Goal: Task Accomplishment & Management: Use online tool/utility

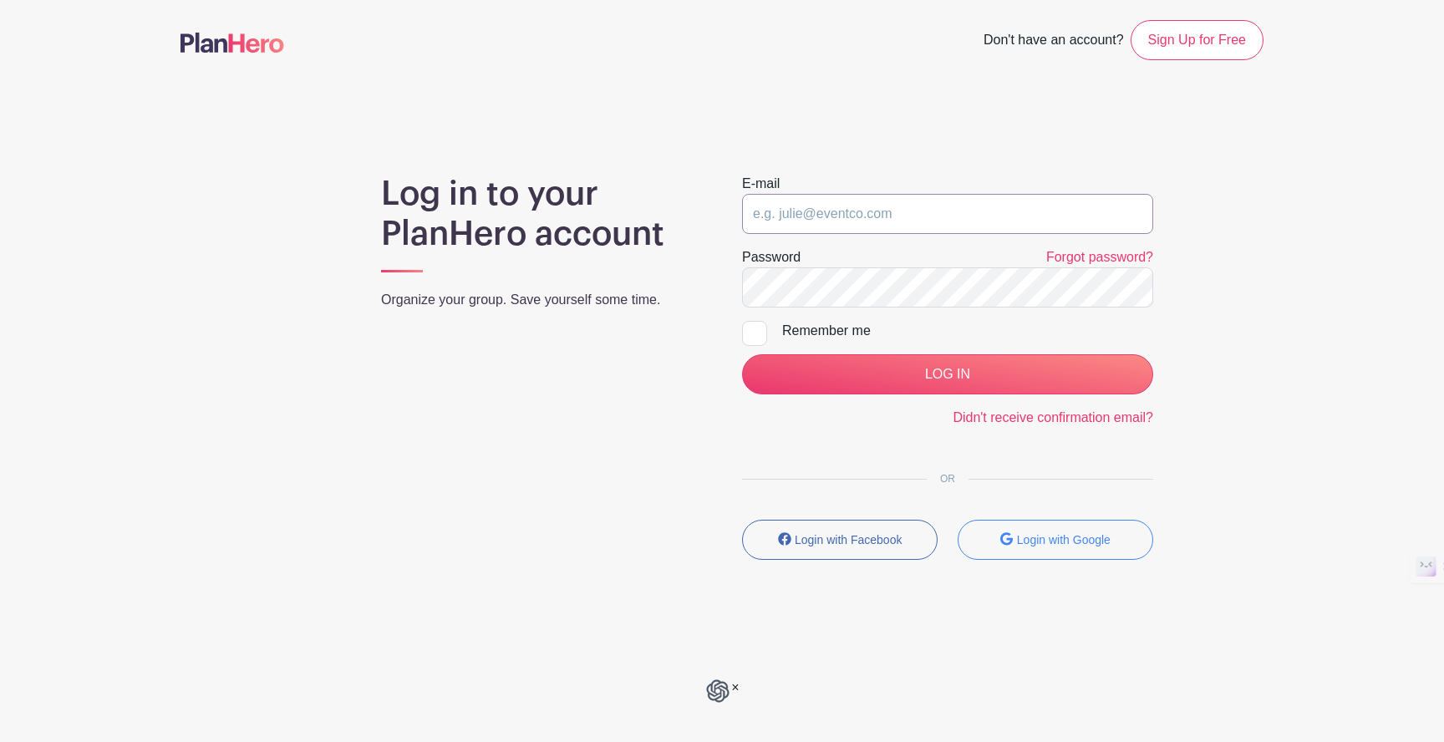
click at [1131, 219] on input "email" at bounding box center [947, 214] width 411 height 40
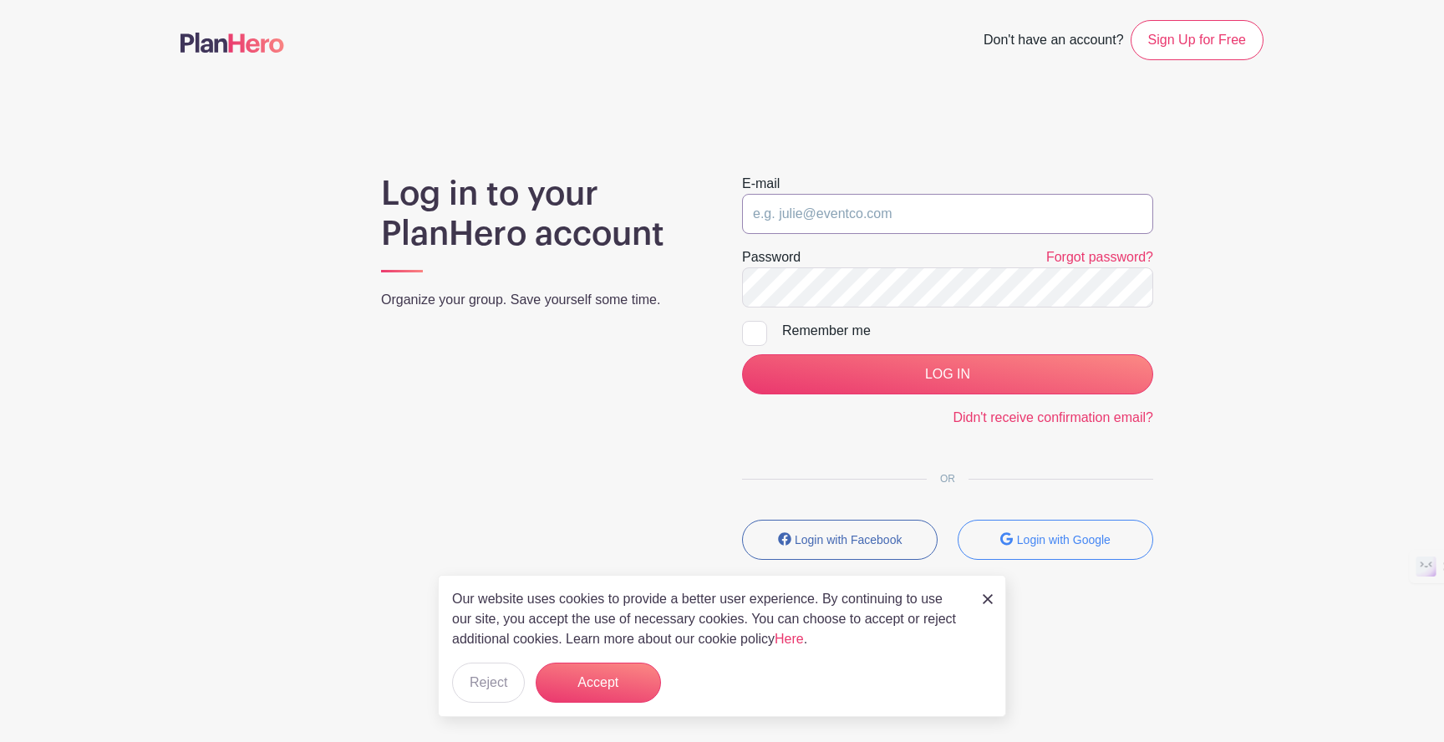
type input "ssmith@gabaptist.org"
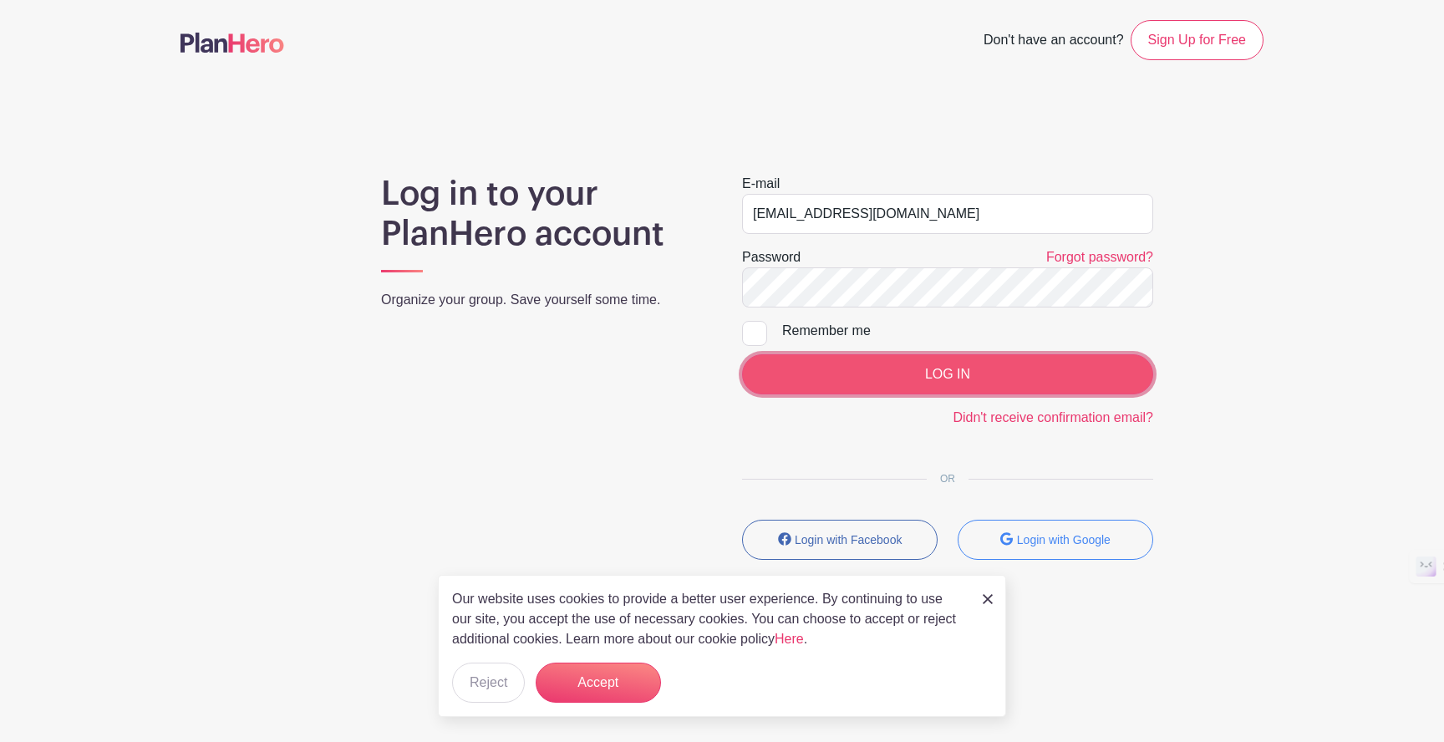
click at [968, 374] on input "LOG IN" at bounding box center [947, 374] width 411 height 40
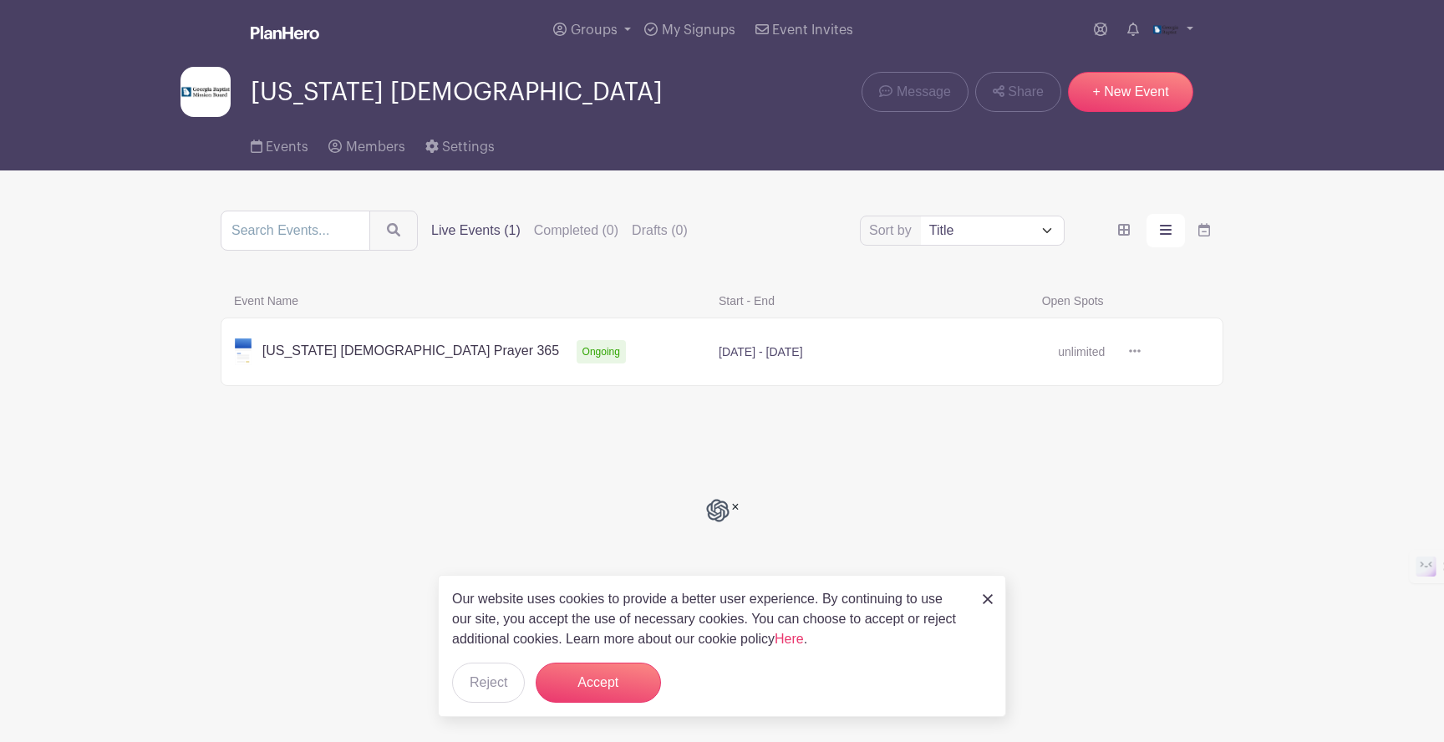
click at [1136, 352] on icon at bounding box center [1135, 350] width 12 height 13
click at [1141, 352] on link at bounding box center [1141, 352] width 0 height 0
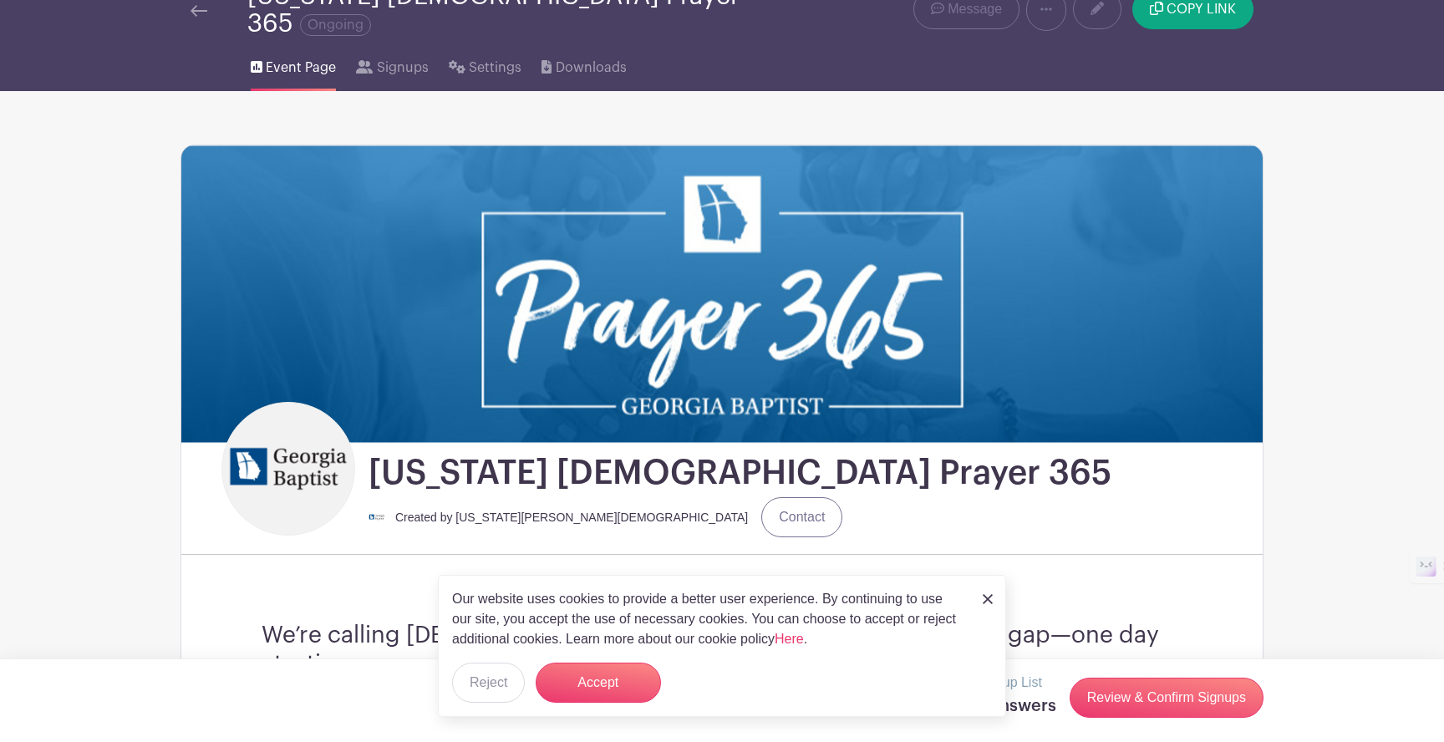
scroll to position [94, 0]
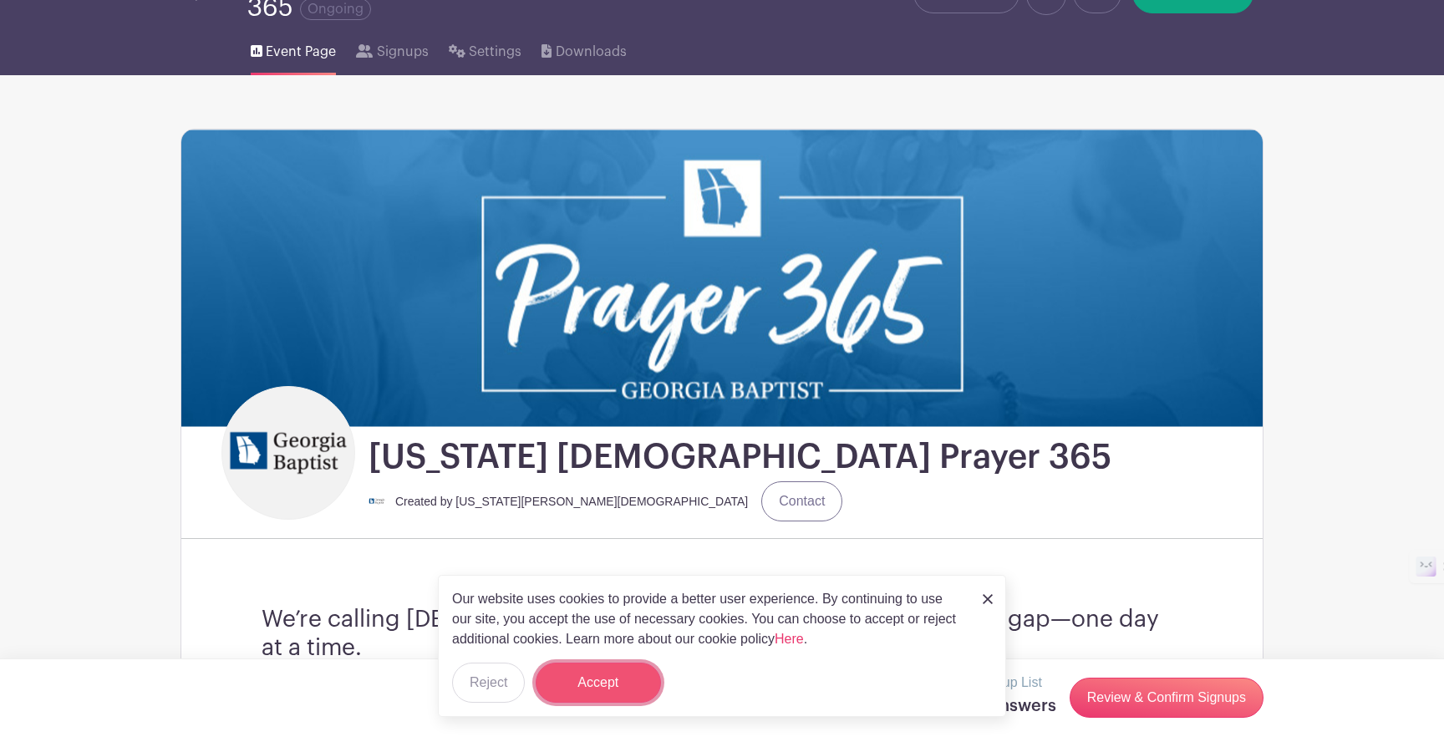
click at [587, 692] on button "Accept" at bounding box center [598, 683] width 125 height 40
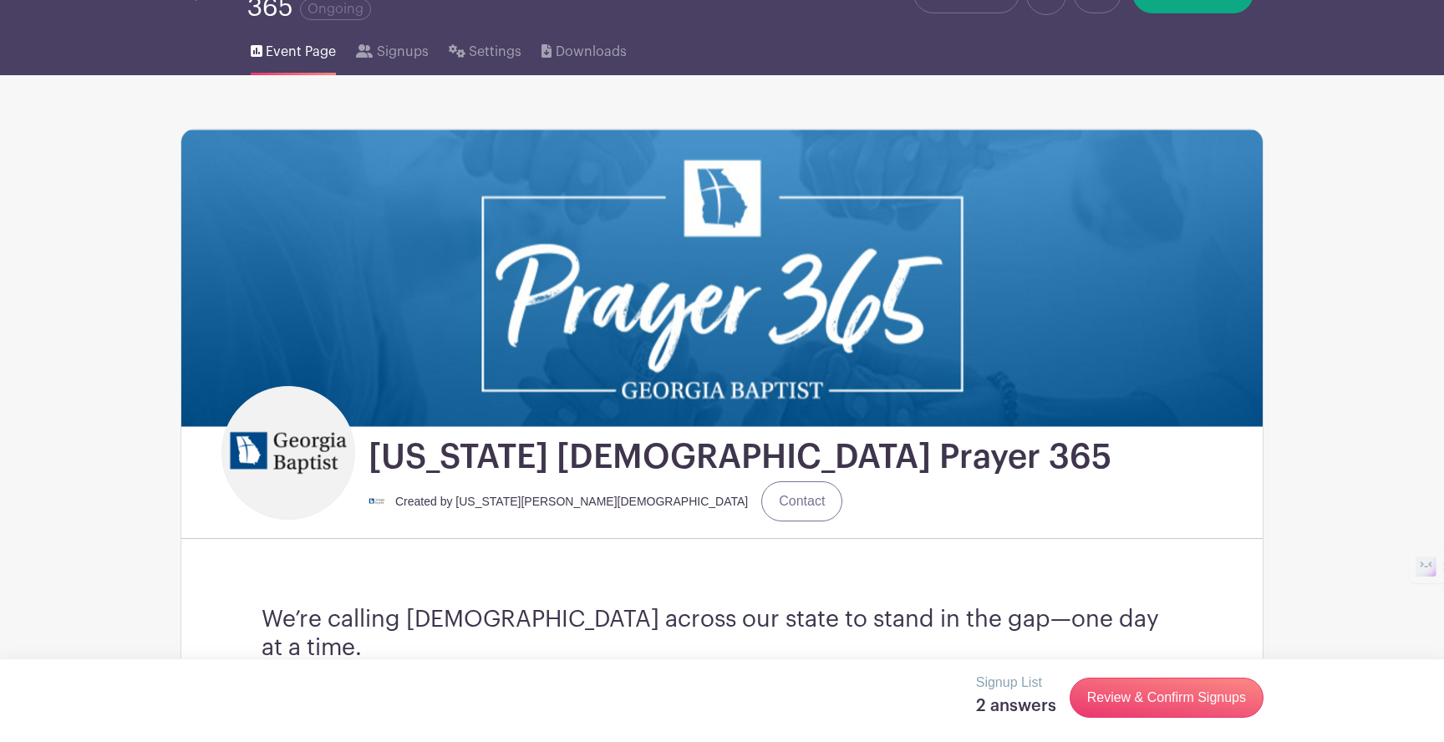
click at [1013, 687] on p "Signup List" at bounding box center [1016, 683] width 80 height 20
click at [1021, 708] on h5 "2 answers" at bounding box center [1016, 706] width 80 height 20
click at [1119, 704] on link "Review & Confirm Signups" at bounding box center [1167, 698] width 194 height 40
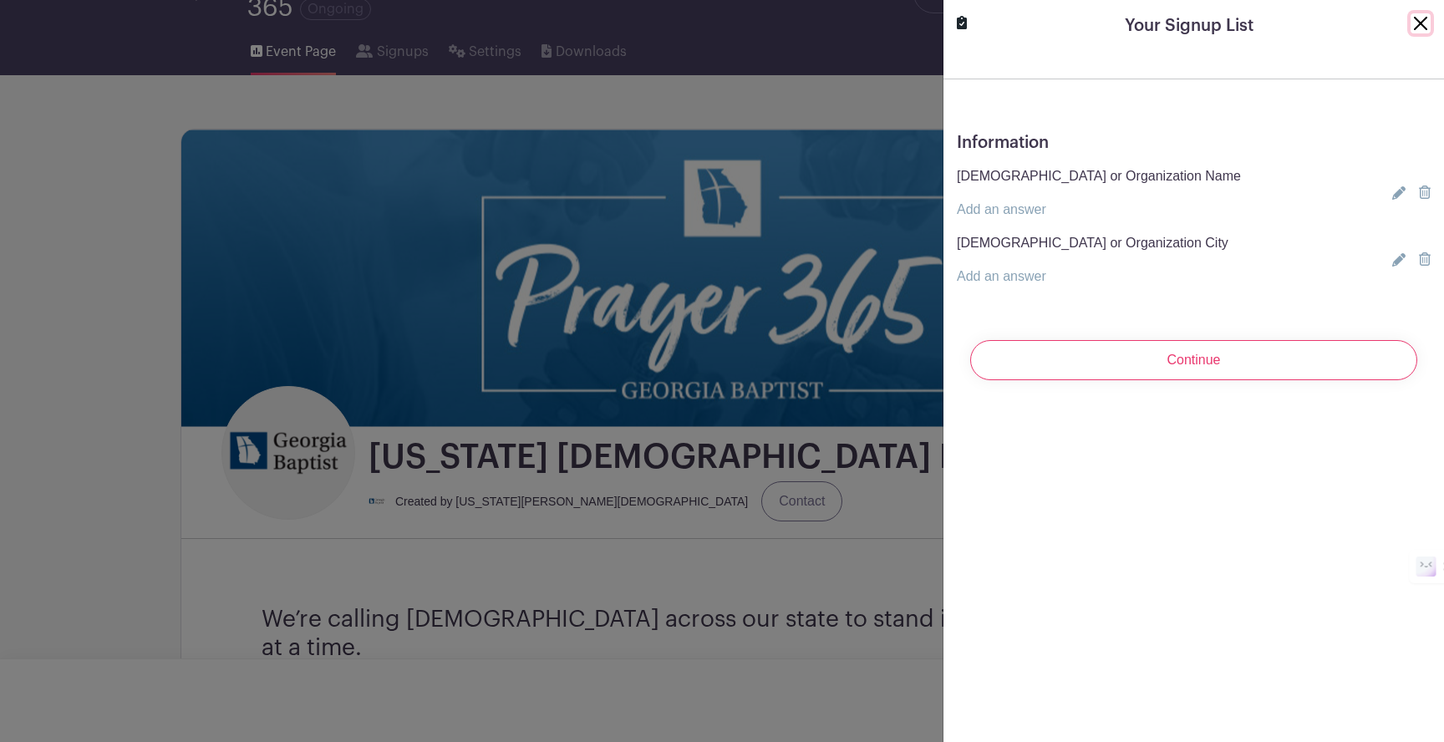
click at [1421, 21] on button "Close" at bounding box center [1421, 23] width 20 height 20
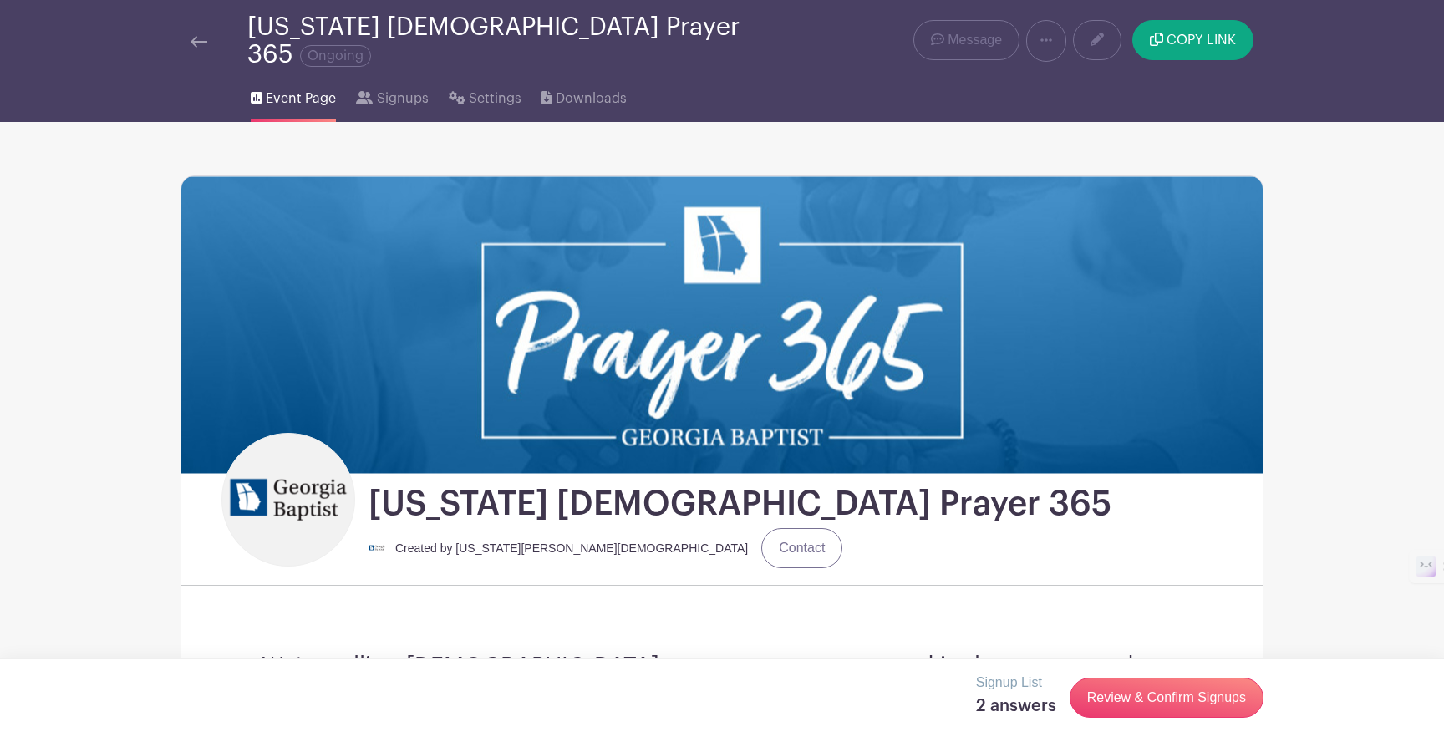
scroll to position [0, 0]
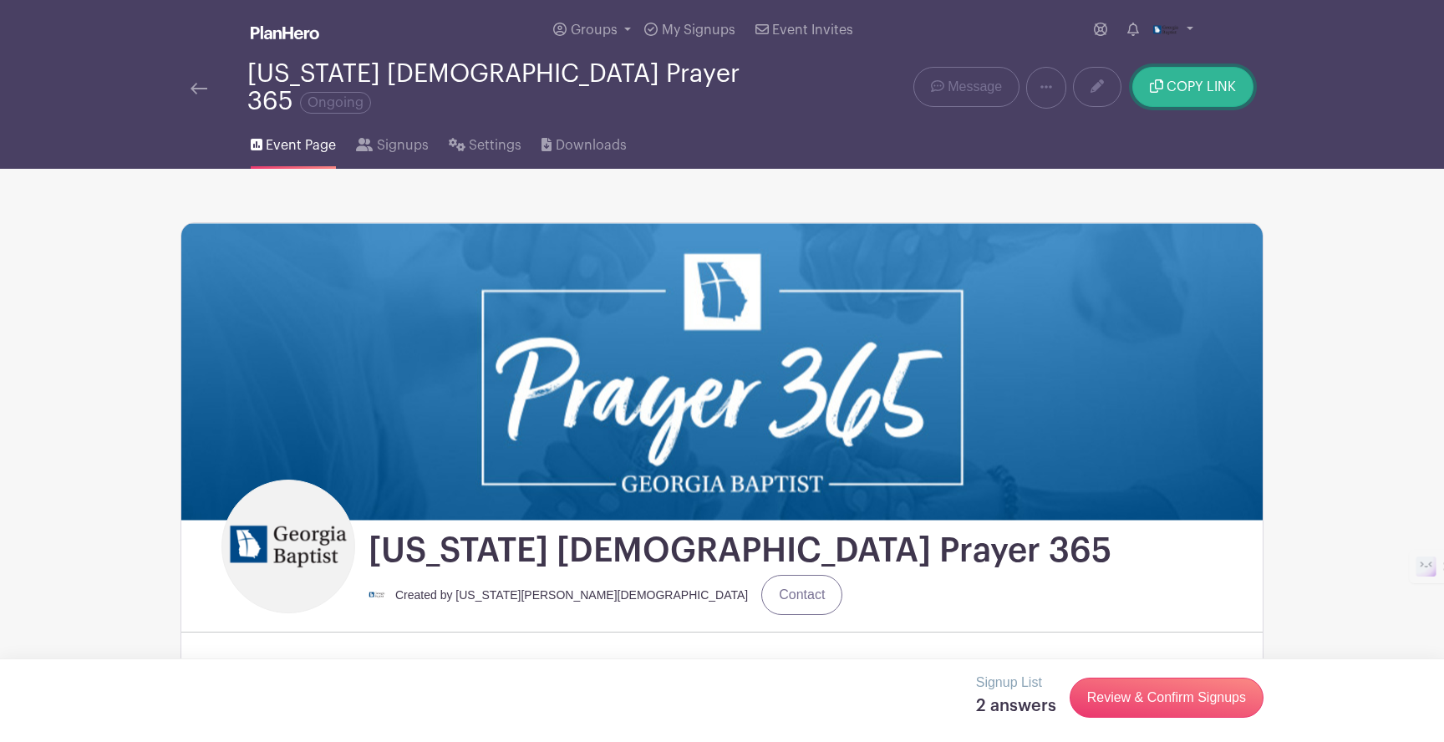
click at [1174, 84] on span "COPY LINK" at bounding box center [1201, 86] width 69 height 13
